Goal: Information Seeking & Learning: Learn about a topic

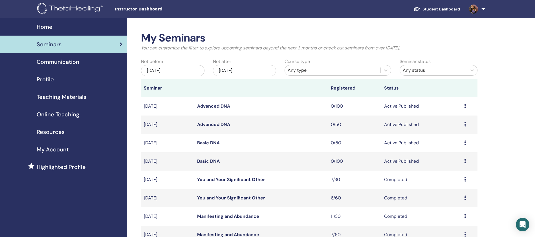
click at [224, 123] on link "Advanced DNA" at bounding box center [213, 124] width 33 height 6
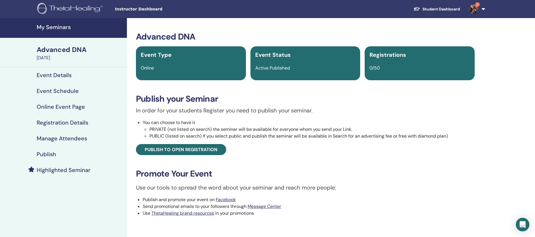
click at [478, 9] on span "1" at bounding box center [474, 8] width 14 height 5
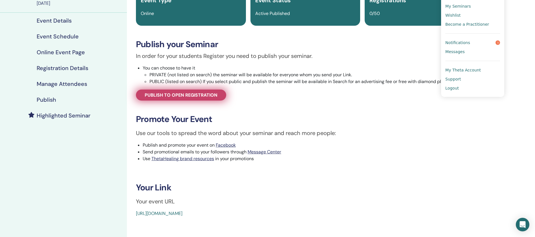
scroll to position [85, 0]
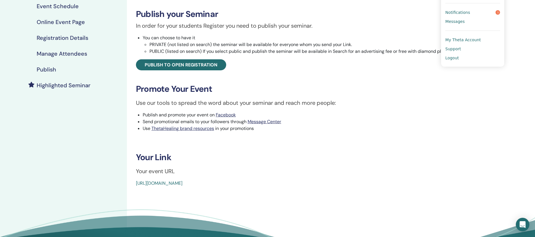
drag, startPoint x: 272, startPoint y: 186, endPoint x: 129, endPoint y: 190, distance: 143.3
click at [129, 190] on div "Advanced DNA Event Type Online Event Status Active Published Registrations 0/50…" at bounding box center [305, 99] width 357 height 332
copy link "https://www.thetahealing.com/seminar-374369-details.html"
click at [239, 105] on p "Use our tools to spread the word about your seminar and reach more people:" at bounding box center [305, 102] width 339 height 8
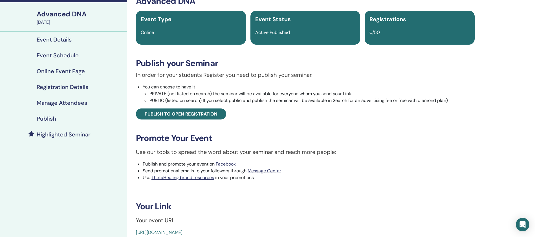
scroll to position [0, 0]
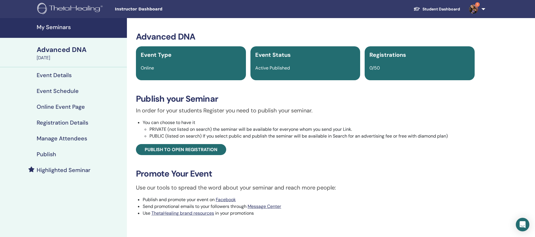
click at [65, 27] on h4 "My Seminars" at bounding box center [80, 27] width 87 height 7
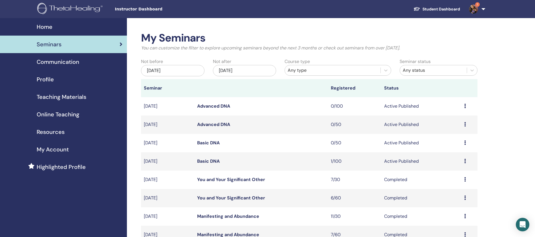
click at [258, 71] on div "Nov/10, 2025" at bounding box center [244, 70] width 63 height 11
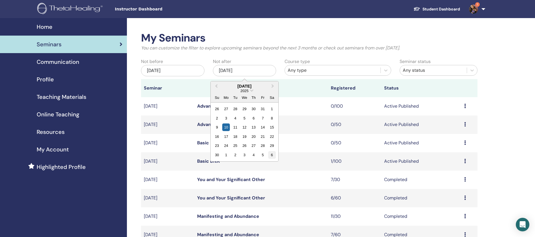
click at [272, 153] on div "6" at bounding box center [272, 155] width 8 height 8
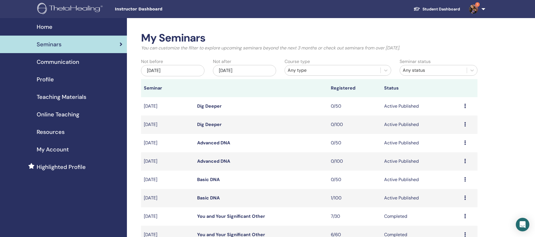
click at [213, 123] on link "Dig Deeper" at bounding box center [209, 124] width 25 height 6
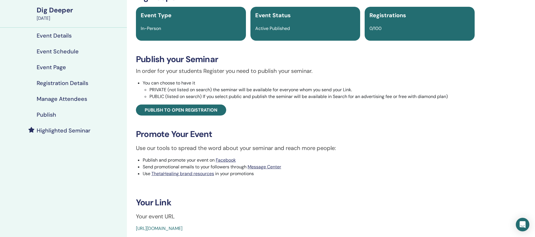
scroll to position [85, 0]
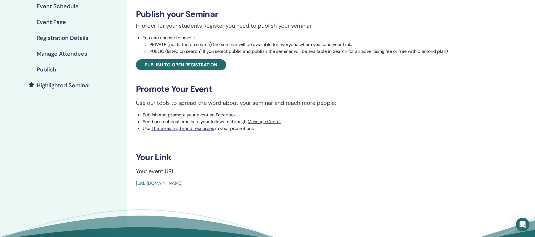
drag, startPoint x: 273, startPoint y: 182, endPoint x: 135, endPoint y: 183, distance: 138.7
click at [135, 183] on div "Dig Deeper Event Type In-Person Event Status Active Published Registrations 0/1…" at bounding box center [305, 66] width 350 height 239
copy link "[URL][DOMAIN_NAME]"
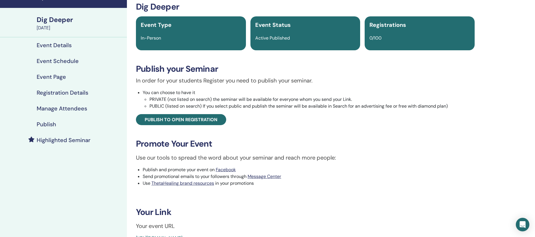
scroll to position [0, 0]
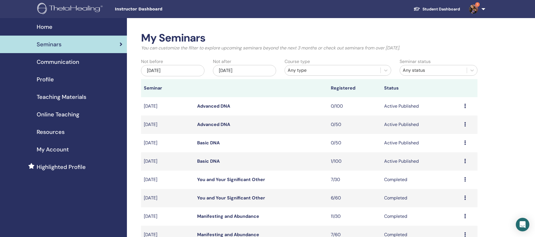
click at [267, 71] on div "[DATE]" at bounding box center [244, 70] width 63 height 11
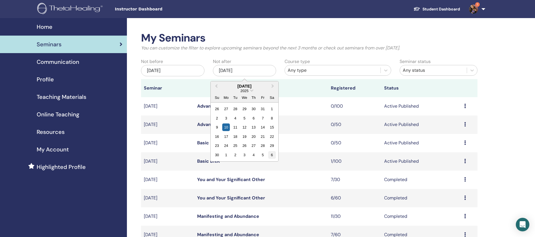
click at [271, 153] on div "6" at bounding box center [272, 155] width 8 height 8
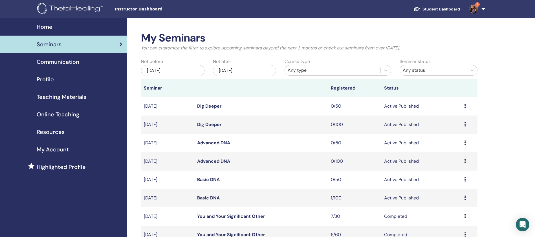
click at [216, 105] on link "Dig Deeper" at bounding box center [209, 106] width 25 height 6
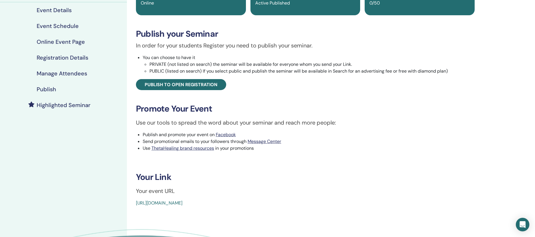
scroll to position [85, 0]
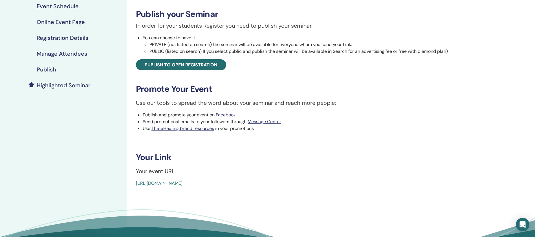
drag, startPoint x: 274, startPoint y: 183, endPoint x: 132, endPoint y: 180, distance: 141.6
click at [132, 180] on div "Dig Deeper Event Type Online Event Status Active Published Registrations 0/50 P…" at bounding box center [305, 66] width 350 height 239
copy link "https://www.thetahealing.com/seminar-374371-details.html"
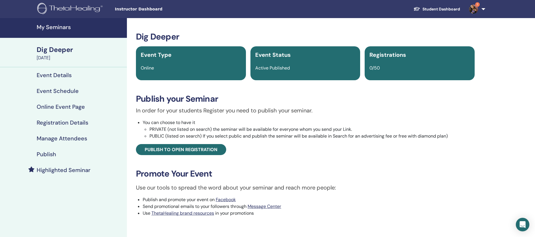
click at [77, 23] on link "My Seminars" at bounding box center [63, 28] width 127 height 20
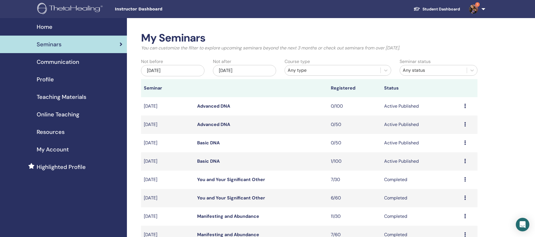
click at [250, 68] on div "[DATE]" at bounding box center [244, 70] width 63 height 11
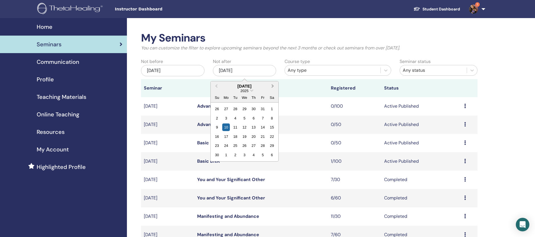
click at [273, 85] on button "Next Month" at bounding box center [273, 86] width 9 height 9
click at [273, 86] on span "Next Month" at bounding box center [273, 86] width 0 height 6
click at [272, 144] on div "31" at bounding box center [272, 146] width 8 height 8
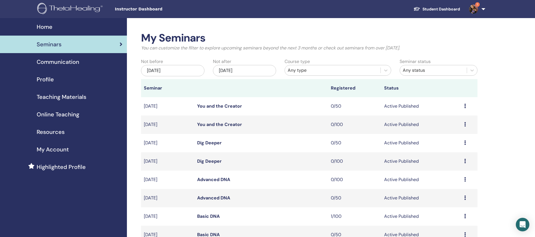
click at [226, 122] on link "You and the Creator" at bounding box center [219, 124] width 45 height 6
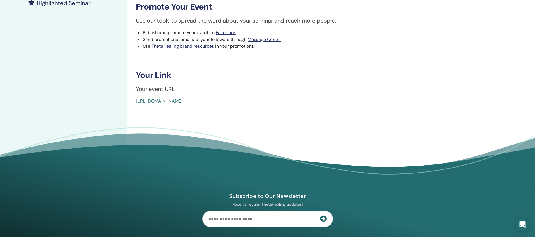
scroll to position [169, 0]
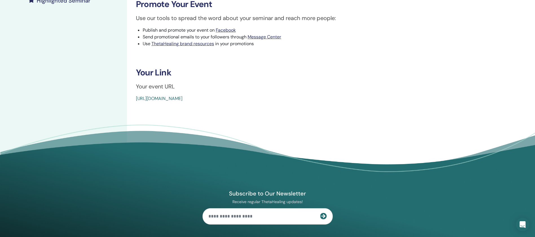
drag, startPoint x: 238, startPoint y: 98, endPoint x: 135, endPoint y: 96, distance: 102.4
copy link "https://www.thetahealing.com/seminar-374374-details.html"
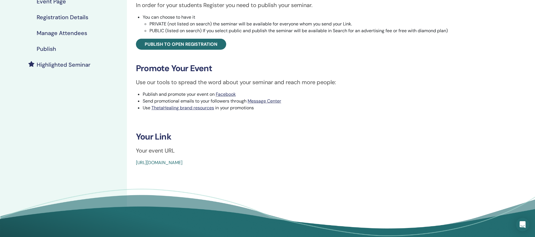
scroll to position [0, 0]
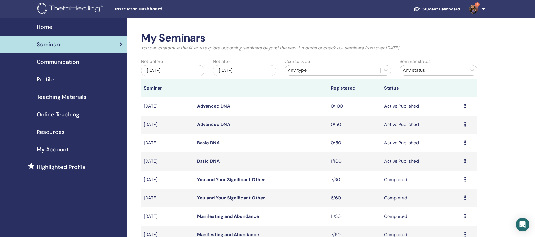
click at [240, 63] on div "Not after [DATE]" at bounding box center [245, 68] width 72 height 20
click at [248, 73] on div "[DATE]" at bounding box center [244, 70] width 63 height 11
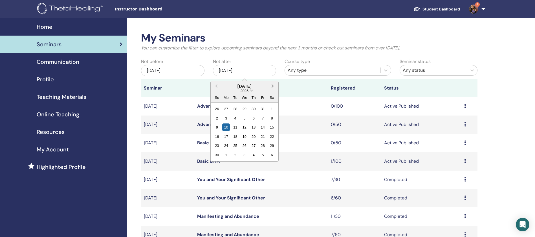
click at [272, 89] on button "Next Month" at bounding box center [273, 86] width 9 height 9
click at [272, 145] on div "31" at bounding box center [272, 146] width 8 height 8
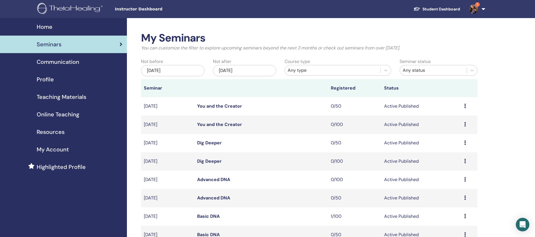
click at [228, 105] on link "You and the Creator" at bounding box center [219, 106] width 45 height 6
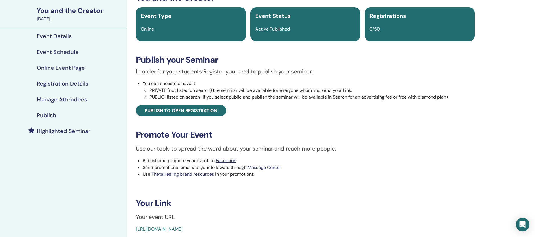
scroll to position [85, 0]
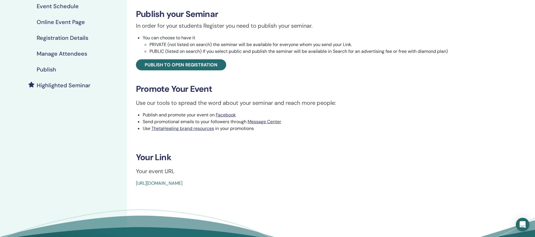
drag, startPoint x: 282, startPoint y: 179, endPoint x: 128, endPoint y: 187, distance: 154.1
click at [128, 187] on div "You and the Creator Event Type Online Event Status Active Published Registratio…" at bounding box center [305, 99] width 357 height 332
copy link "[URL][DOMAIN_NAME]"
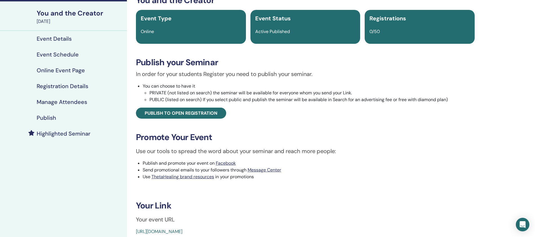
scroll to position [0, 0]
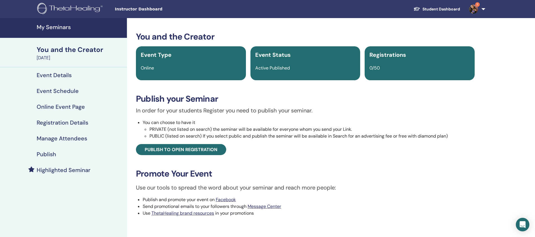
click at [78, 23] on link "My Seminars" at bounding box center [63, 28] width 127 height 20
